Goal: Transaction & Acquisition: Book appointment/travel/reservation

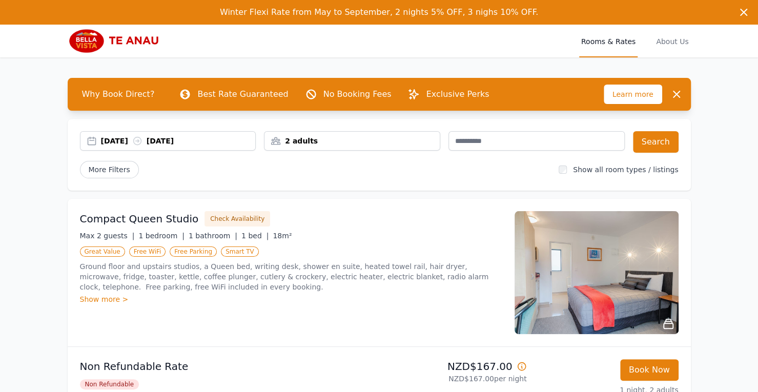
click at [177, 141] on div "[DATE] [DATE]" at bounding box center [178, 141] width 155 height 10
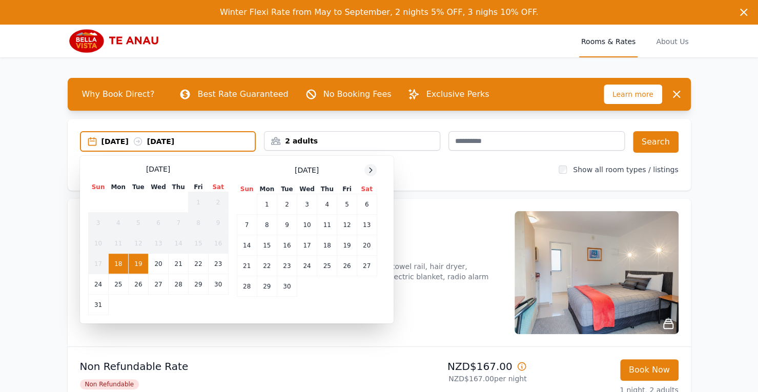
click at [372, 171] on icon at bounding box center [371, 170] width 8 height 8
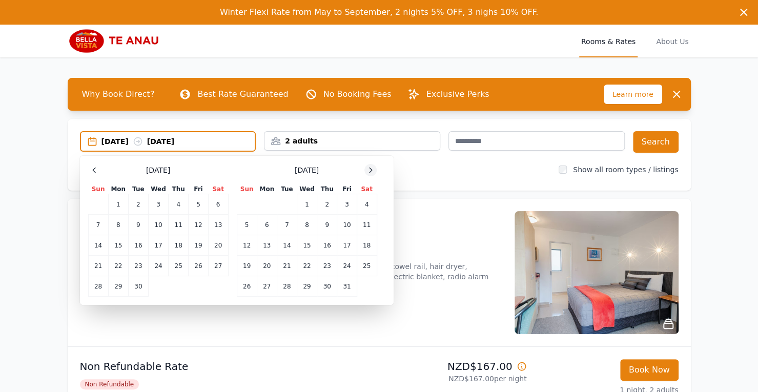
click at [372, 171] on icon at bounding box center [371, 170] width 8 height 8
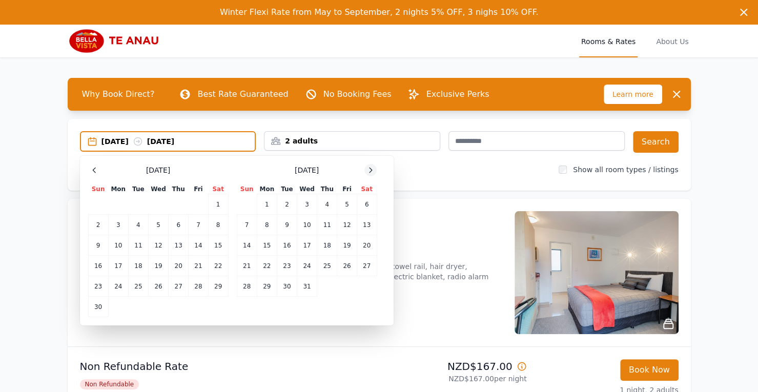
click at [372, 171] on icon at bounding box center [371, 170] width 8 height 8
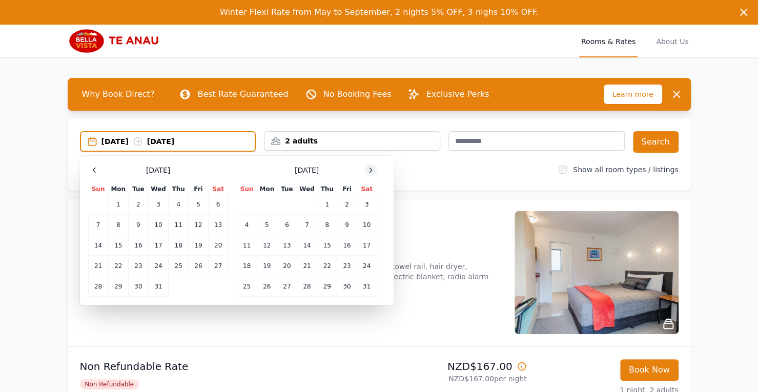
click at [372, 171] on icon at bounding box center [371, 170] width 8 height 8
click at [307, 226] on td "11" at bounding box center [307, 225] width 20 height 21
click at [323, 223] on td "12" at bounding box center [327, 225] width 20 height 21
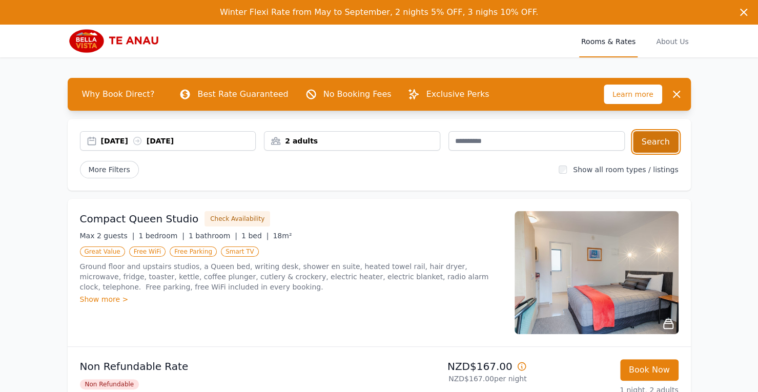
click at [659, 142] on button "Search" at bounding box center [656, 142] width 46 height 22
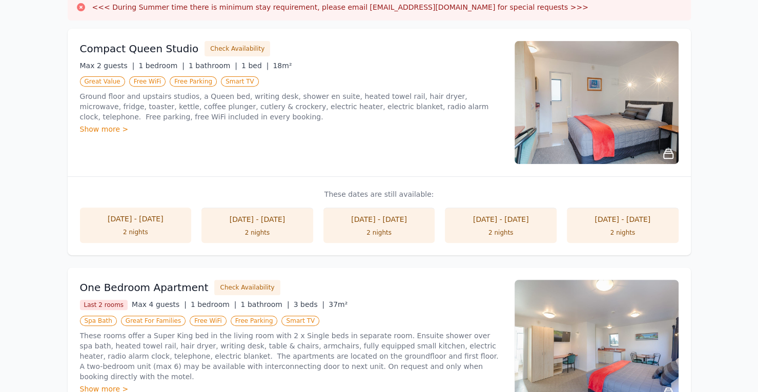
scroll to position [308, 0]
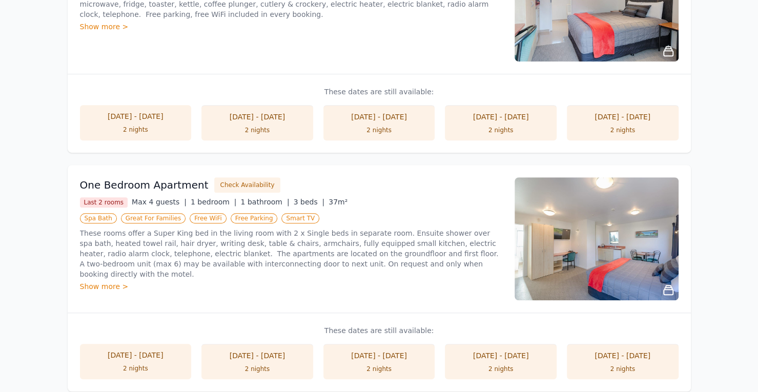
click at [103, 281] on div "Show more >" at bounding box center [291, 286] width 422 height 10
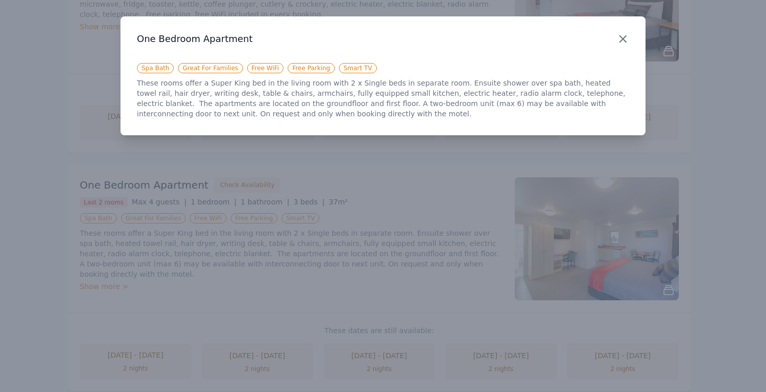
click at [626, 37] on icon "button" at bounding box center [623, 39] width 12 height 12
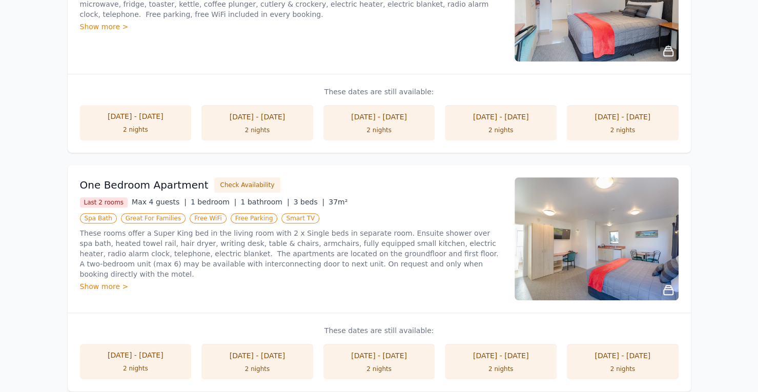
click at [375, 122] on li "[DATE] - [DATE] 2 nights" at bounding box center [380, 122] width 112 height 35
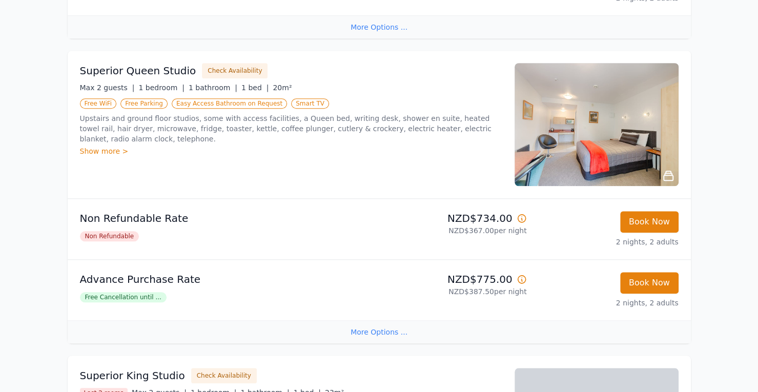
scroll to position [461, 0]
